Goal: Information Seeking & Learning: Understand process/instructions

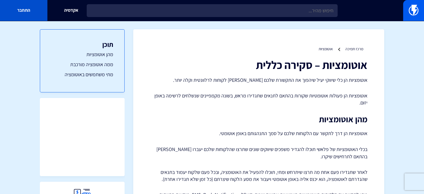
click at [28, 11] on link "התחבר" at bounding box center [23, 10] width 47 height 21
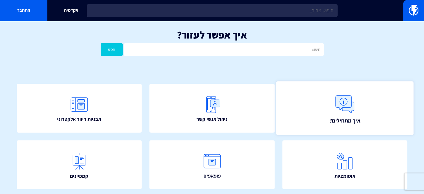
click at [295, 100] on link "איך מתחילים?" at bounding box center [344, 108] width 137 height 54
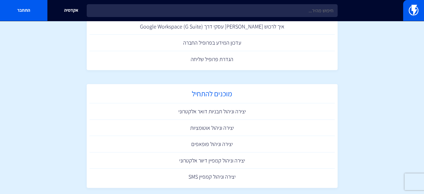
scroll to position [341, 0]
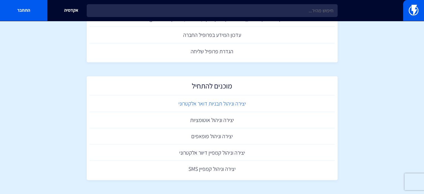
click at [232, 106] on link "יצירה וניהול תבניות דואר אלקטרוני" at bounding box center [211, 103] width 245 height 16
